Goal: Information Seeking & Learning: Get advice/opinions

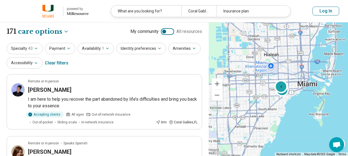
select select "***"
click at [281, 84] on div "4" at bounding box center [280, 86] width 13 height 13
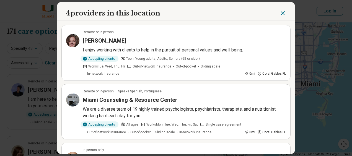
click at [95, 40] on h3 "Nancy Fink" at bounding box center [104, 41] width 43 height 8
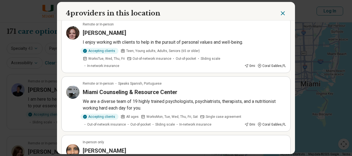
scroll to position [8, 0]
click at [133, 92] on h3 "Miami Counseling & Resource Center" at bounding box center [130, 92] width 95 height 8
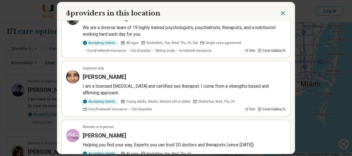
scroll to position [86, 0]
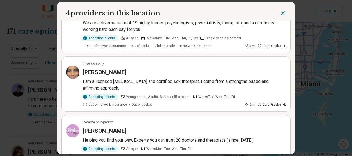
click at [96, 69] on h3 "Annie Khan" at bounding box center [104, 72] width 43 height 8
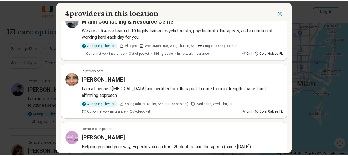
scroll to position [70, 0]
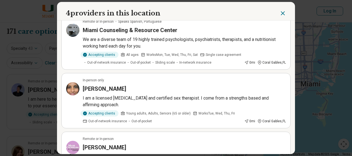
click at [281, 14] on icon "Close" at bounding box center [282, 13] width 3 height 3
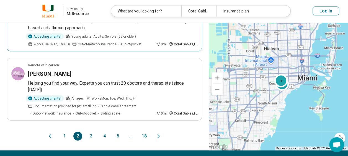
scroll to position [585, 0]
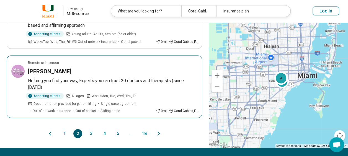
click at [52, 68] on h3 "David Sandrow" at bounding box center [49, 72] width 43 height 8
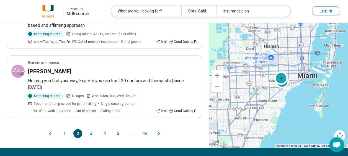
click at [93, 131] on button "3" at bounding box center [91, 133] width 9 height 9
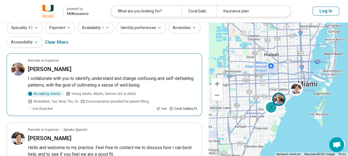
scroll to position [20, 0]
click at [72, 80] on p "I collaborate with you to identify, understand and change confusing and self-de…" at bounding box center [112, 82] width 169 height 13
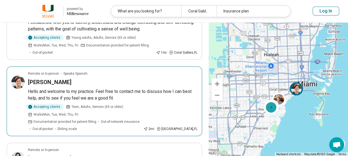
scroll to position [78, 0]
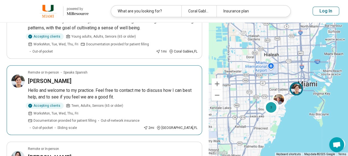
click at [60, 80] on h3 "Angelique Alonso" at bounding box center [49, 81] width 43 height 8
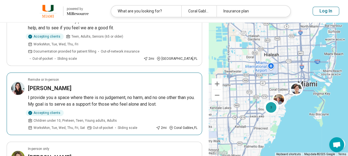
scroll to position [148, 0]
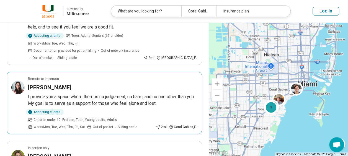
click at [79, 94] on p "I provide you a space where there is no judgement, no harm, and no one other th…" at bounding box center [112, 100] width 169 height 13
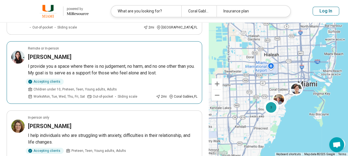
scroll to position [190, 0]
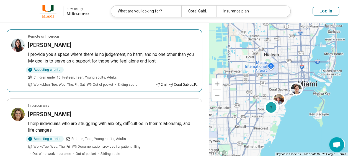
click at [115, 51] on p "I provide you a space where there is no judgement, no harm, and no one other th…" at bounding box center [112, 57] width 169 height 13
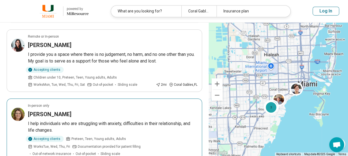
click at [47, 110] on h3 "Elise Suna" at bounding box center [49, 114] width 43 height 8
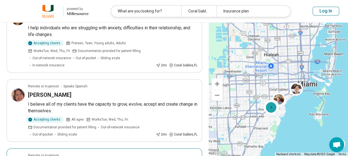
scroll to position [286, 0]
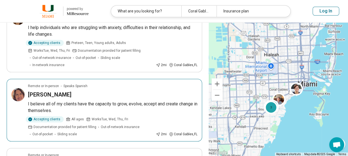
click at [55, 79] on article "Remote or In-person Speaks Spanish Anabel Bejarano I believe all of my clients …" at bounding box center [104, 110] width 195 height 63
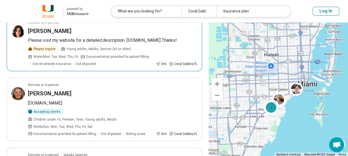
scroll to position [419, 0]
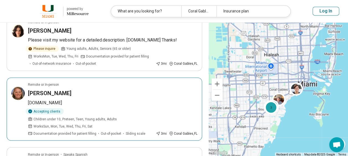
click at [45, 89] on h3 "Tricia Cassel" at bounding box center [49, 93] width 43 height 8
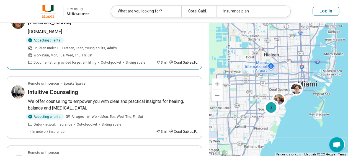
scroll to position [492, 0]
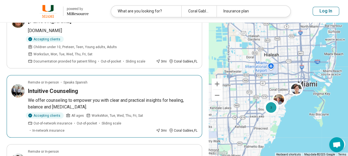
click at [55, 87] on h3 "Intuitive Counseling" at bounding box center [53, 91] width 50 height 8
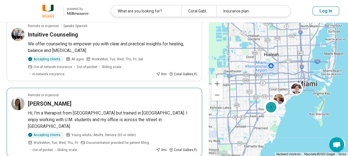
scroll to position [548, 0]
click at [59, 100] on h3 "Jennifer Friedman" at bounding box center [49, 104] width 43 height 8
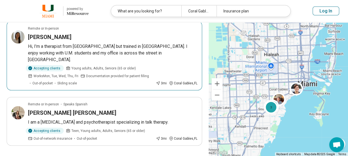
scroll to position [631, 0]
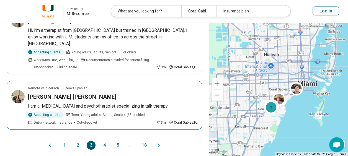
click at [65, 93] on h3 "Patricia Rodriguez Gilmore" at bounding box center [72, 97] width 88 height 8
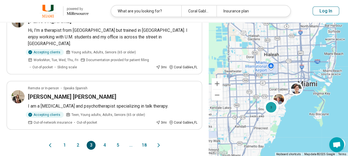
click at [104, 141] on button "4" at bounding box center [104, 145] width 9 height 9
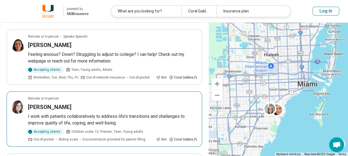
scroll to position [260, 0]
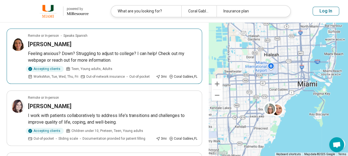
click at [55, 41] on h3 "Jennifer Shub" at bounding box center [49, 44] width 43 height 8
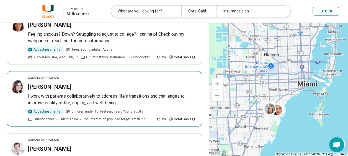
scroll to position [281, 0]
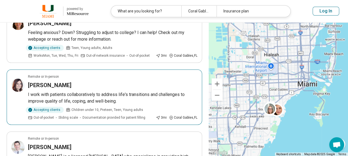
click at [45, 85] on h3 "Leanne Shapiro" at bounding box center [49, 85] width 43 height 8
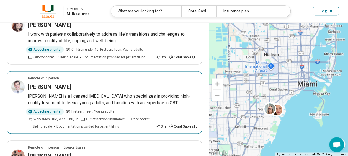
scroll to position [342, 0]
click at [41, 87] on h3 "Leon Mandler" at bounding box center [49, 87] width 43 height 8
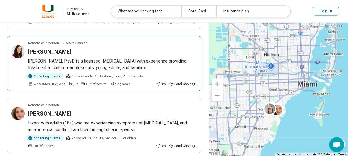
scroll to position [502, 0]
click at [52, 51] on h3 "Kathleen Warman" at bounding box center [49, 51] width 43 height 8
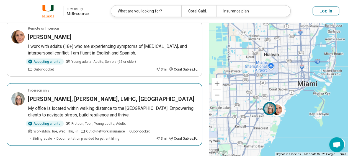
scroll to position [579, 0]
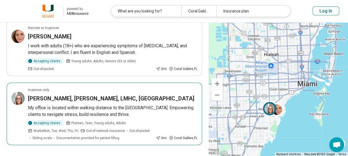
click at [68, 95] on h3 "Jennifer Pankow-Martinez, EdS, LMHC, PA" at bounding box center [111, 99] width 166 height 8
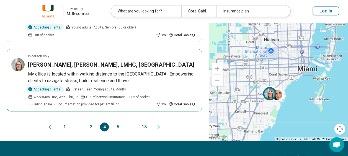
scroll to position [613, 0]
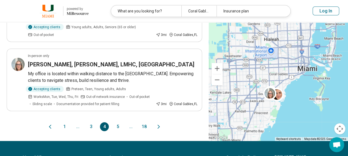
click at [118, 123] on button "5" at bounding box center [117, 126] width 9 height 9
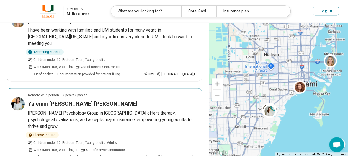
scroll to position [139, 0]
click at [42, 100] on h3 "Yalemni Luna DeLaurier" at bounding box center [83, 104] width 110 height 8
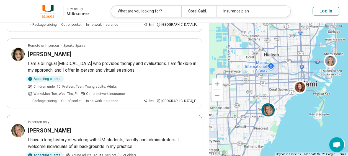
scroll to position [271, 0]
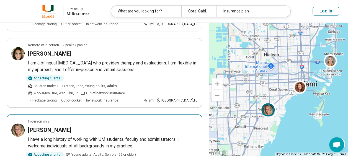
click at [45, 126] on h3 "Lori Blum" at bounding box center [49, 130] width 43 height 8
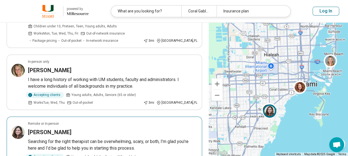
scroll to position [331, 0]
click at [46, 129] on h3 "Lisa Jimenez" at bounding box center [49, 133] width 43 height 8
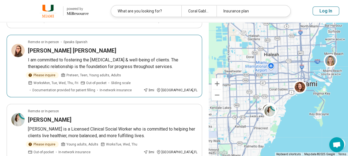
scroll to position [628, 0]
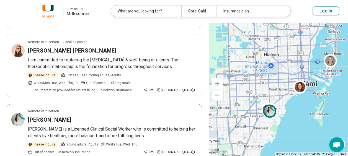
click at [45, 116] on h3 "Morgan Graham" at bounding box center [49, 120] width 43 height 8
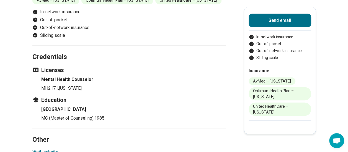
scroll to position [509, 0]
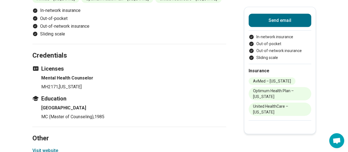
click at [219, 76] on h4 "Mental Health Counselor" at bounding box center [133, 77] width 185 height 7
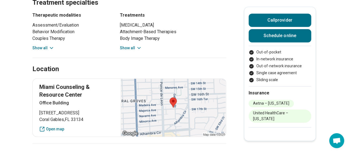
scroll to position [341, 0]
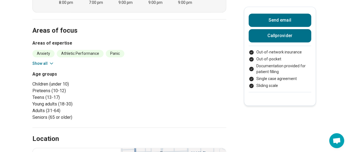
scroll to position [186, 0]
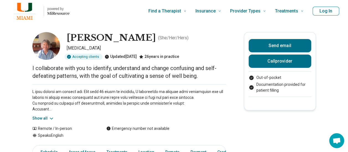
click at [49, 118] on button "Show all" at bounding box center [43, 118] width 22 height 6
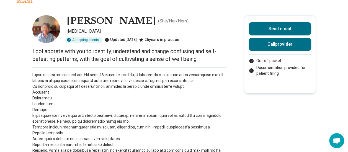
scroll to position [0, 2]
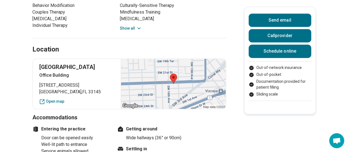
scroll to position [340, 0]
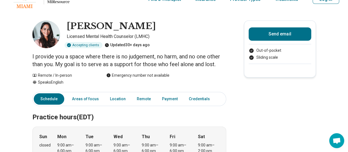
scroll to position [11, 0]
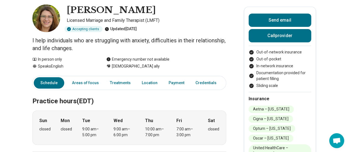
scroll to position [0, 2]
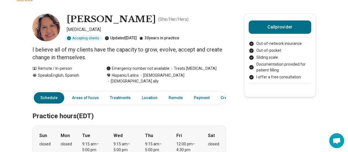
scroll to position [10, 0]
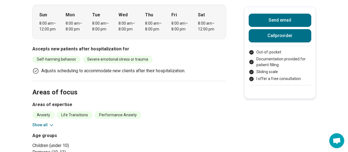
scroll to position [126, 0]
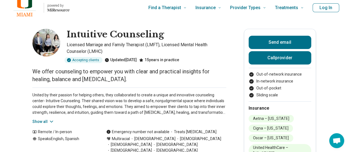
scroll to position [0, 3]
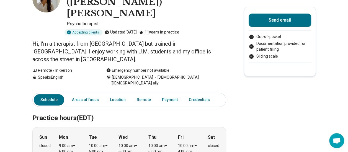
scroll to position [45, 4]
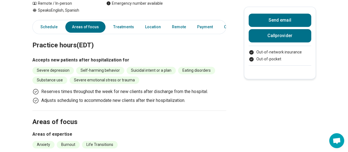
scroll to position [0, 4]
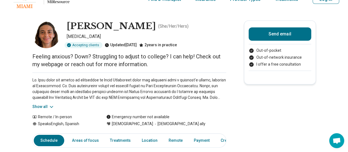
scroll to position [11, 0]
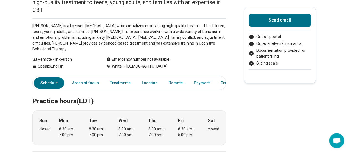
scroll to position [0, 4]
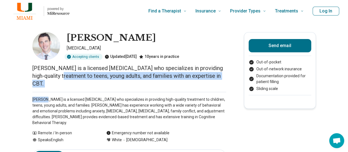
drag, startPoint x: 0, startPoint y: 0, endPoint x: 41, endPoint y: 73, distance: 83.5
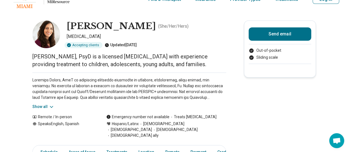
scroll to position [12, 0]
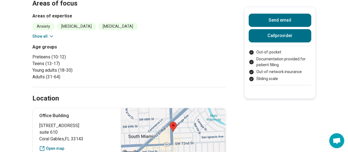
scroll to position [208, 4]
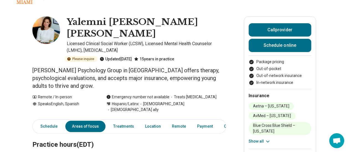
scroll to position [15, 4]
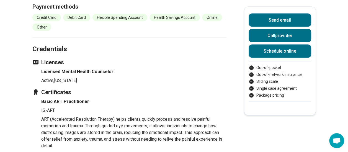
scroll to position [551, 1]
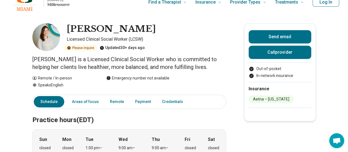
scroll to position [0, 4]
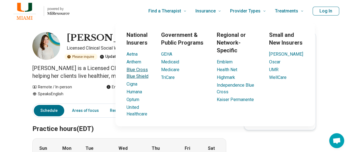
click at [127, 69] on link "Blue Cross Blue Shield" at bounding box center [137, 73] width 22 height 12
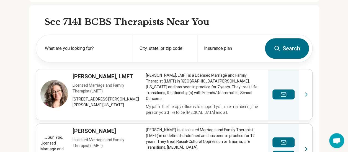
scroll to position [175, 4]
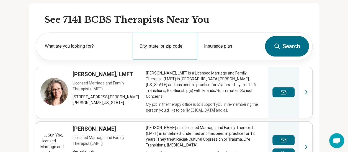
drag, startPoint x: 147, startPoint y: 48, endPoint x: 136, endPoint y: 49, distance: 11.7
click at [136, 49] on div "City, state, or zip code" at bounding box center [165, 46] width 64 height 27
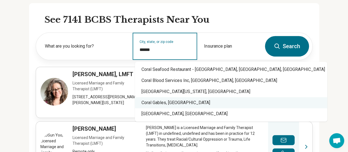
click at [142, 104] on div "Coral Gables, FL" at bounding box center [231, 102] width 192 height 11
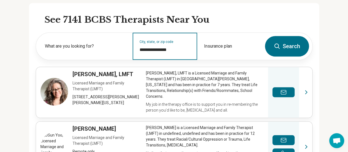
type input "**********"
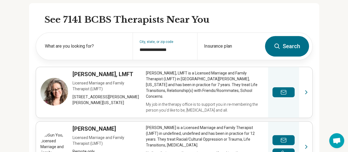
click at [265, 42] on button "Search" at bounding box center [287, 46] width 44 height 20
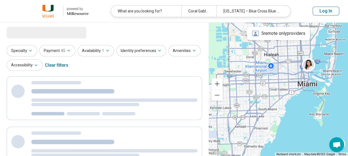
select select "***"
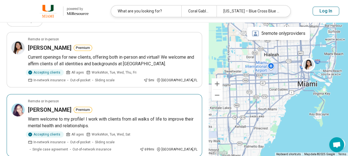
scroll to position [43, 0]
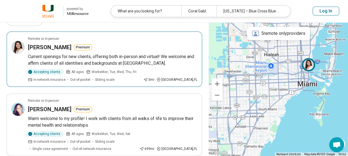
click at [44, 46] on h3 "Jessica Collins" at bounding box center [49, 47] width 43 height 8
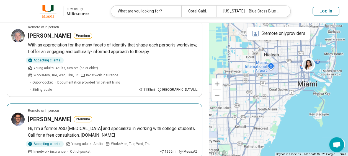
scroll to position [262, 0]
click at [86, 125] on p "Hi, I'm a former ASU [MEDICAL_DATA] and specialize in working with college stud…" at bounding box center [112, 131] width 169 height 13
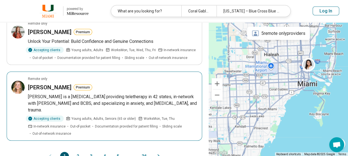
scroll to position [598, 0]
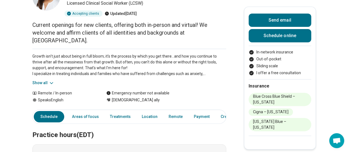
scroll to position [53, 0]
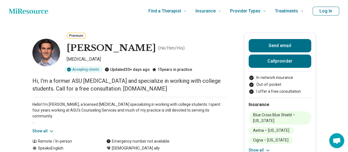
scroll to position [0, 2]
